Goal: Transaction & Acquisition: Purchase product/service

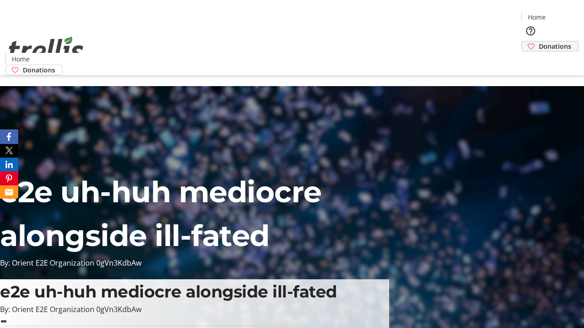
click at [539, 42] on span "Donations" at bounding box center [555, 47] width 32 height 10
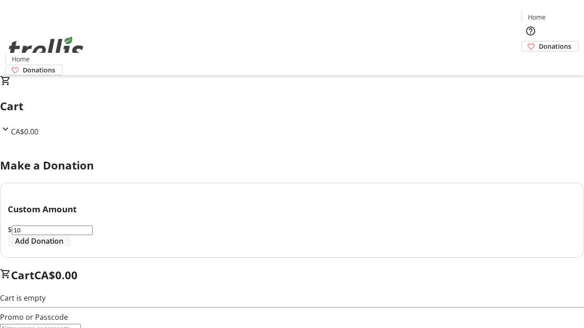
click at [63, 247] on span "Add Donation" at bounding box center [39, 241] width 48 height 11
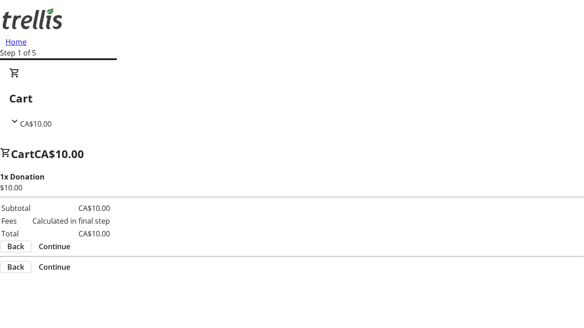
select select "CA"
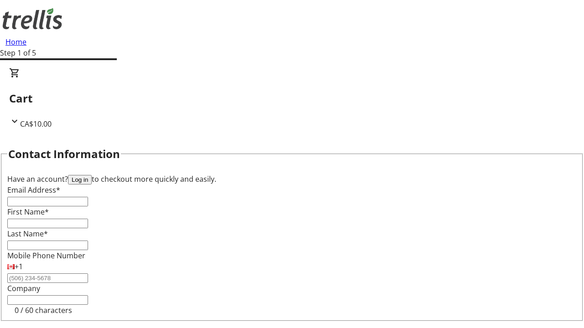
click at [92, 175] on button "Log in" at bounding box center [80, 180] width 24 height 10
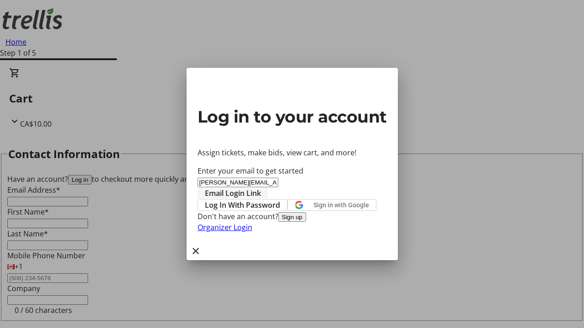
type input "[PERSON_NAME][EMAIL_ADDRESS][DOMAIN_NAME]"
click at [261, 188] on span "Email Login Link" at bounding box center [233, 193] width 56 height 11
